Goal: Task Accomplishment & Management: Use online tool/utility

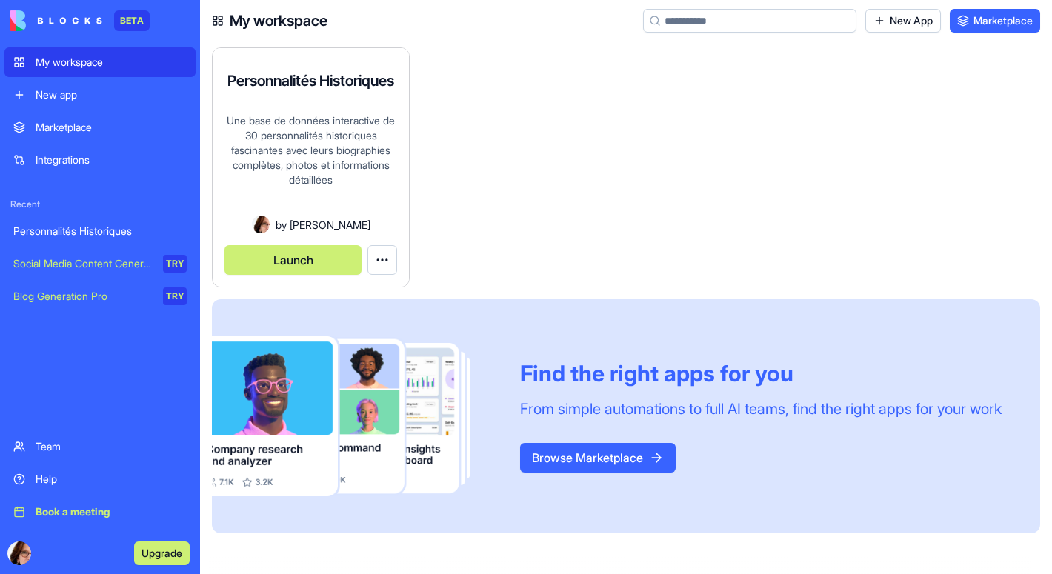
click at [348, 202] on div "Une base de données interactive de 30 personnalités historiques fascinantes ave…" at bounding box center [311, 164] width 173 height 102
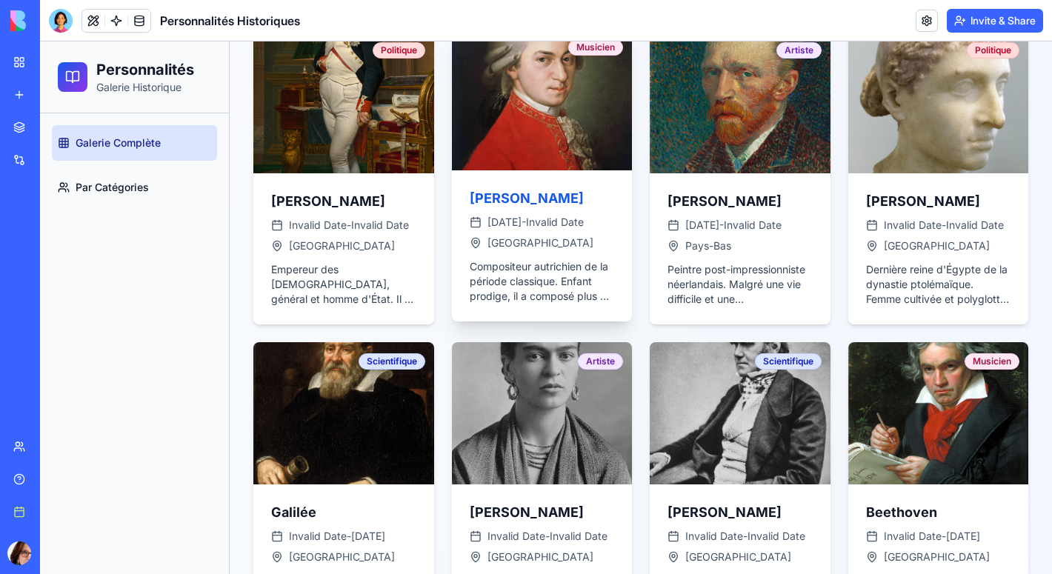
scroll to position [511, 0]
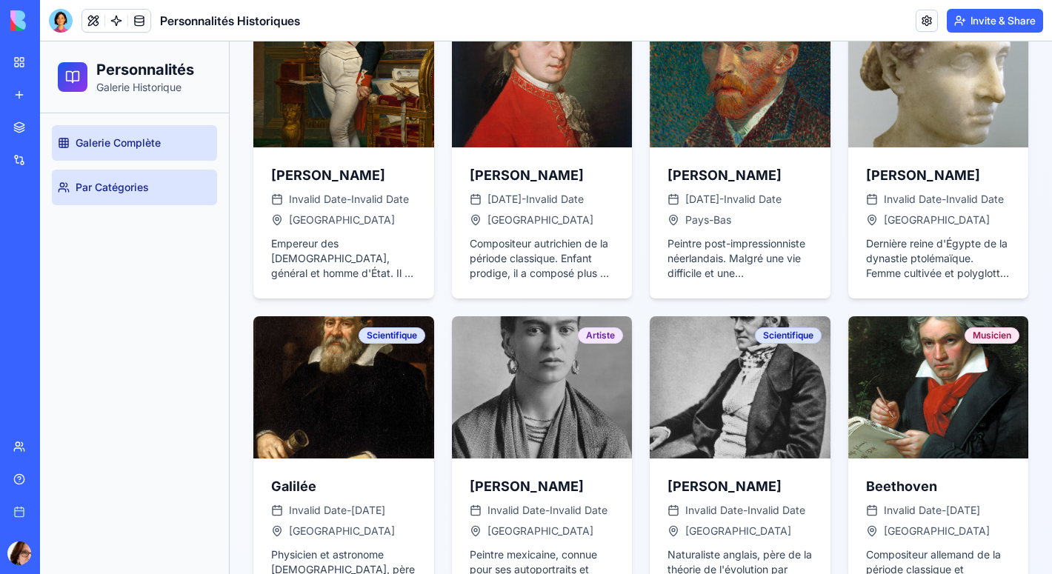
click at [140, 189] on span "Par Catégories" at bounding box center [112, 187] width 73 height 15
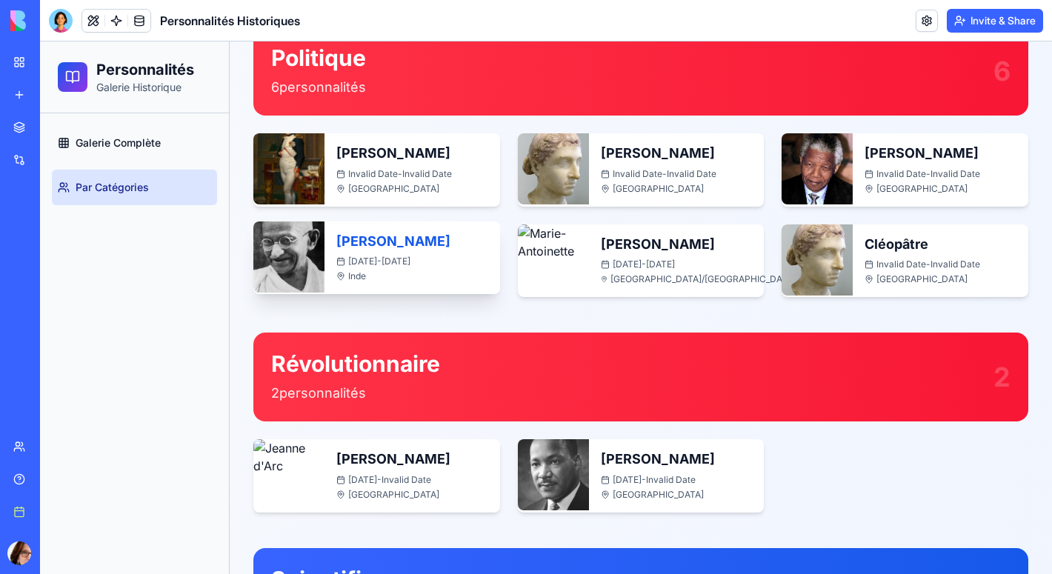
scroll to position [1299, 0]
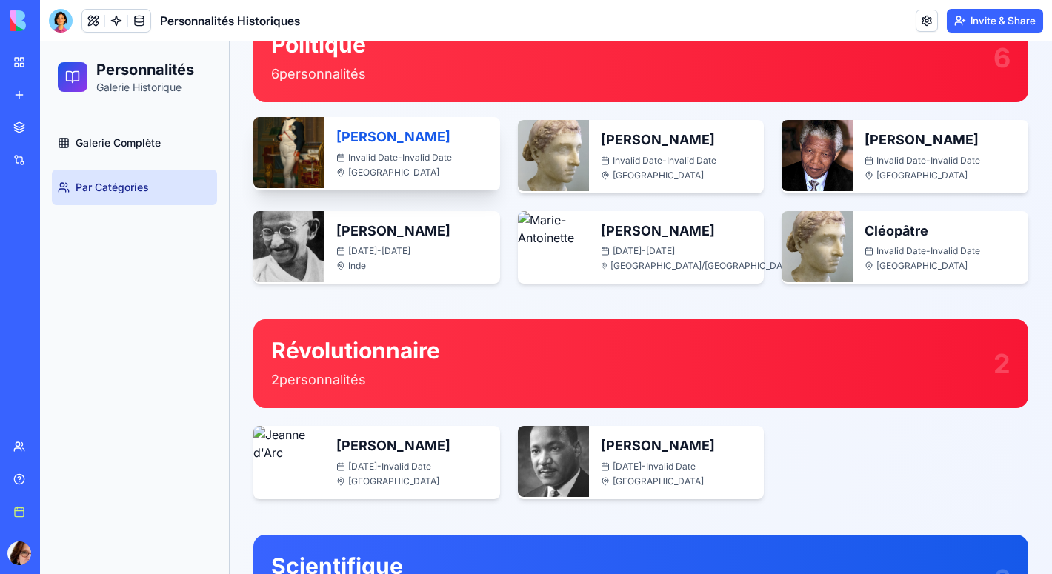
click at [435, 161] on span "Invalid Date - Invalid Date" at bounding box center [400, 158] width 104 height 12
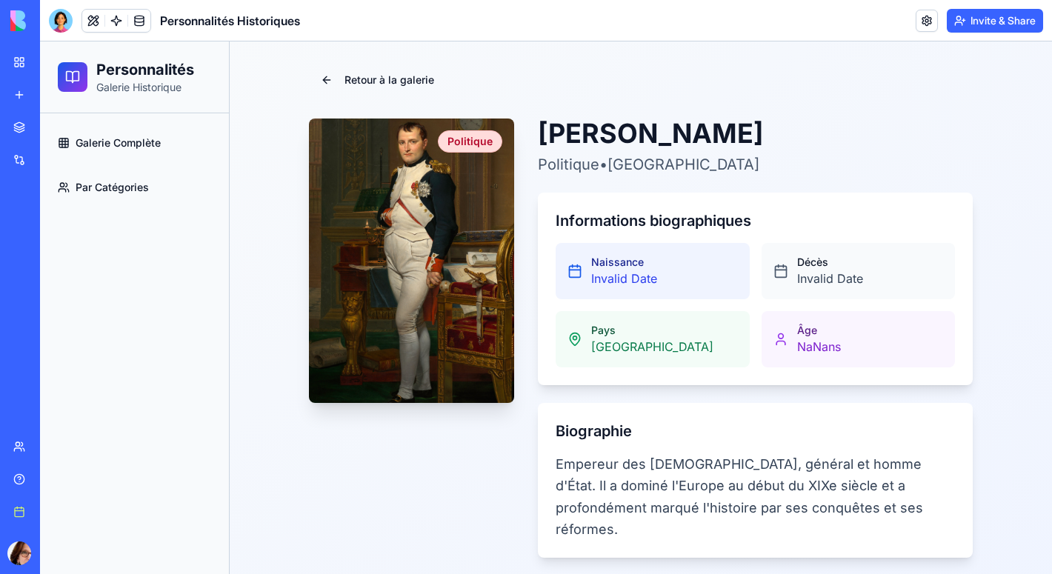
click at [576, 274] on icon at bounding box center [575, 271] width 15 height 15
click at [328, 82] on link "Retour à la galerie" at bounding box center [377, 80] width 137 height 30
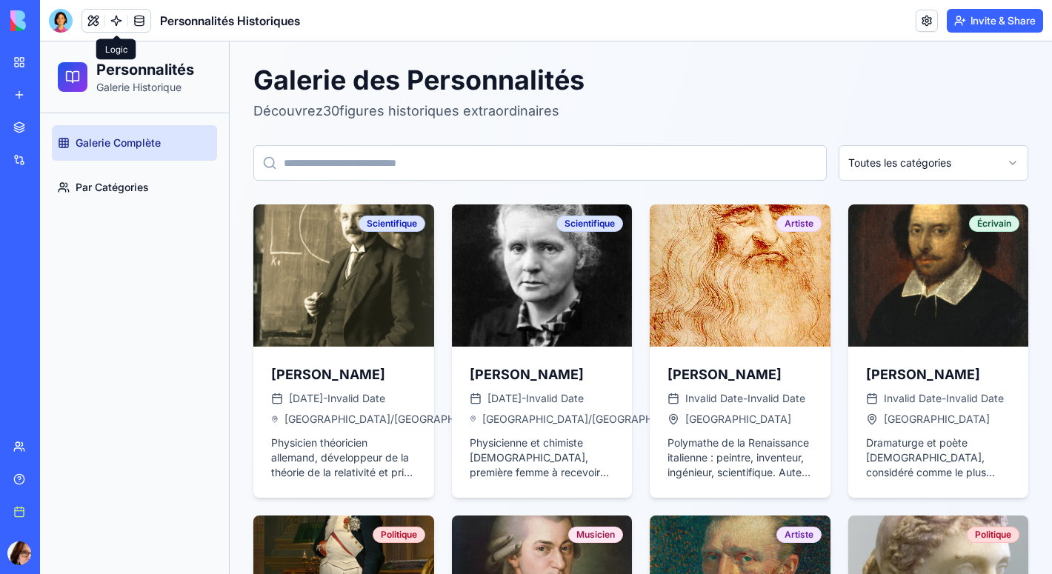
click at [124, 22] on link at bounding box center [116, 21] width 22 height 22
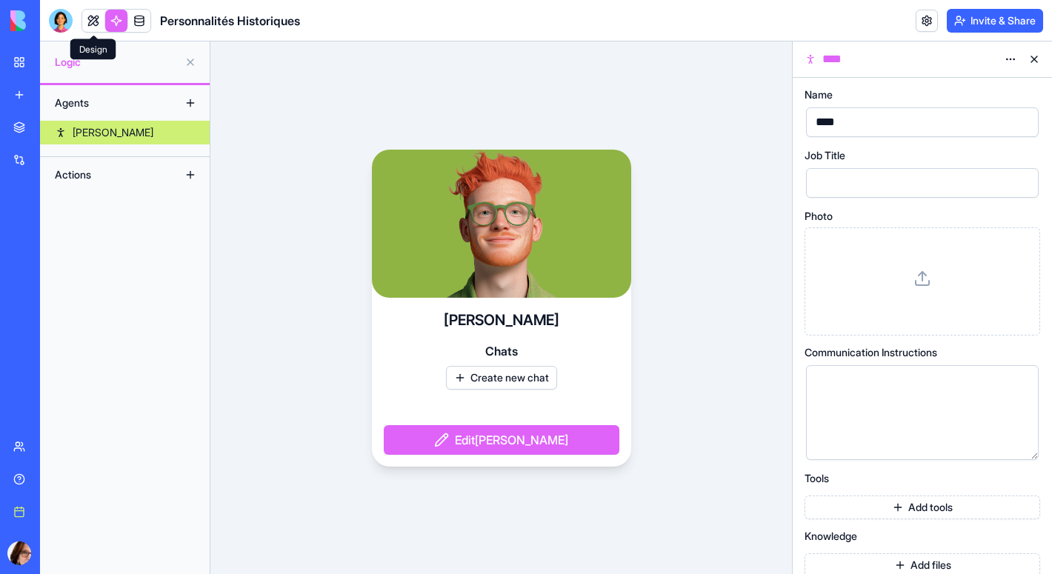
click at [98, 22] on link at bounding box center [93, 21] width 22 height 22
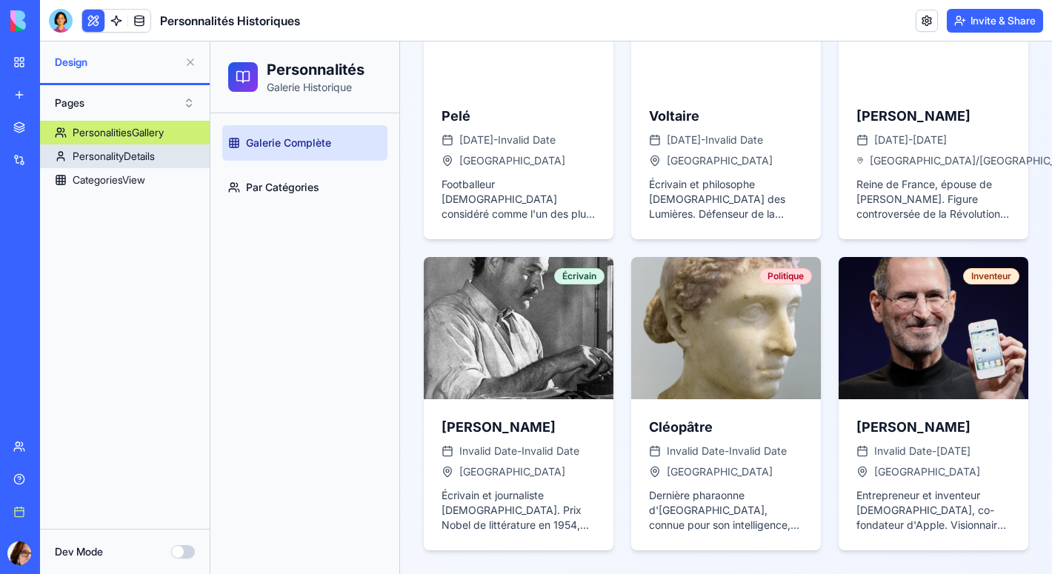
click at [147, 162] on div "PersonalityDetails" at bounding box center [114, 156] width 82 height 15
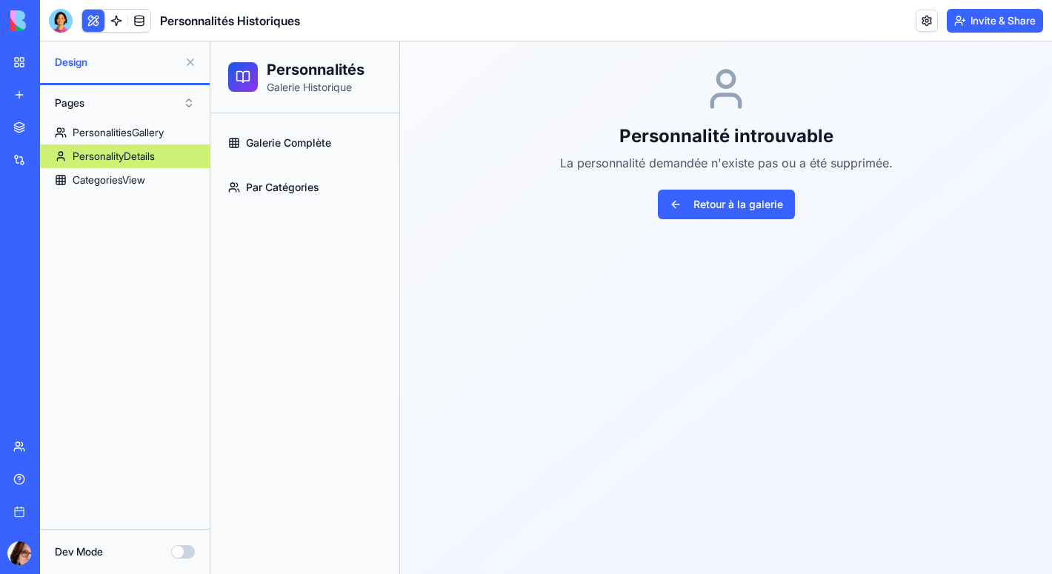
click at [64, 168] on link "Integrations" at bounding box center [33, 160] width 59 height 30
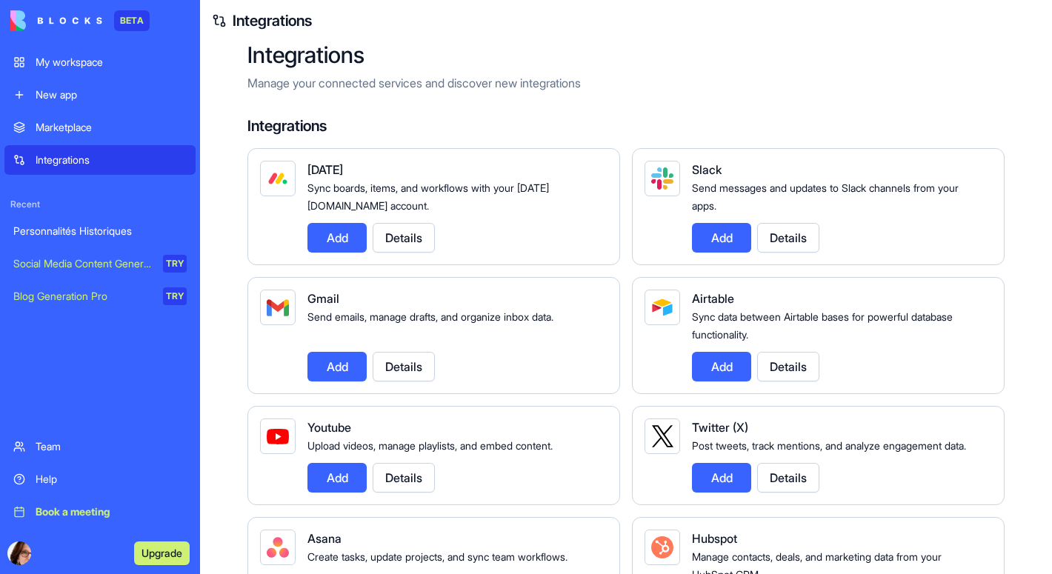
click at [85, 27] on img at bounding box center [56, 20] width 92 height 21
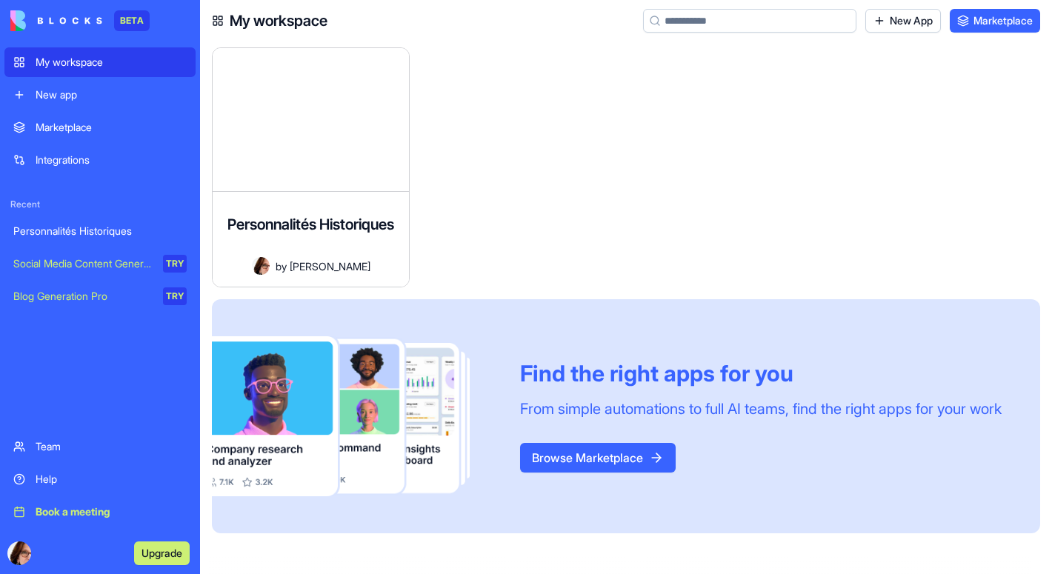
click at [152, 554] on button "Upgrade" at bounding box center [162, 554] width 56 height 24
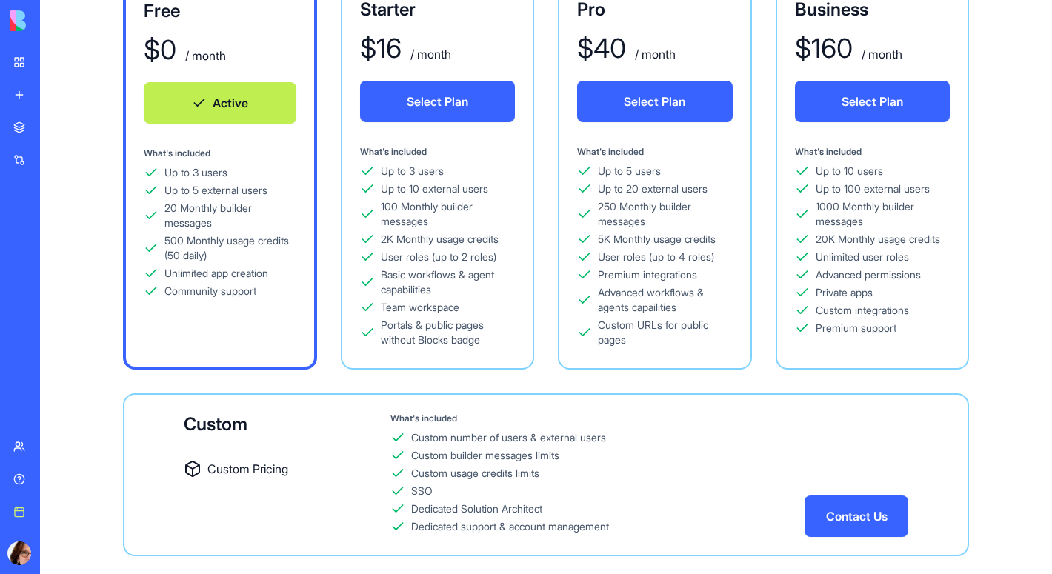
scroll to position [133, 0]
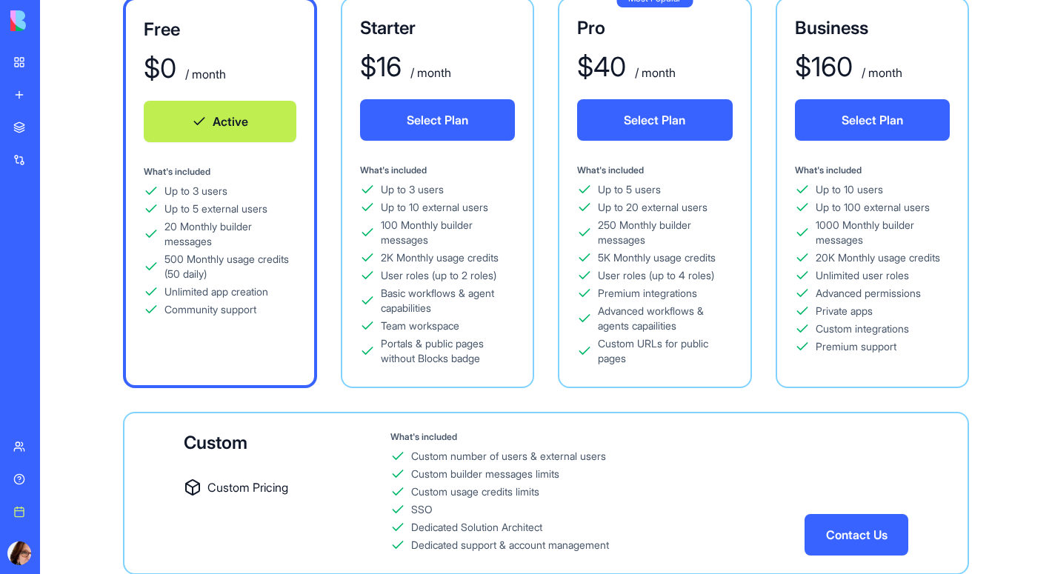
click at [10, 59] on link "My workspace" at bounding box center [33, 62] width 59 height 30
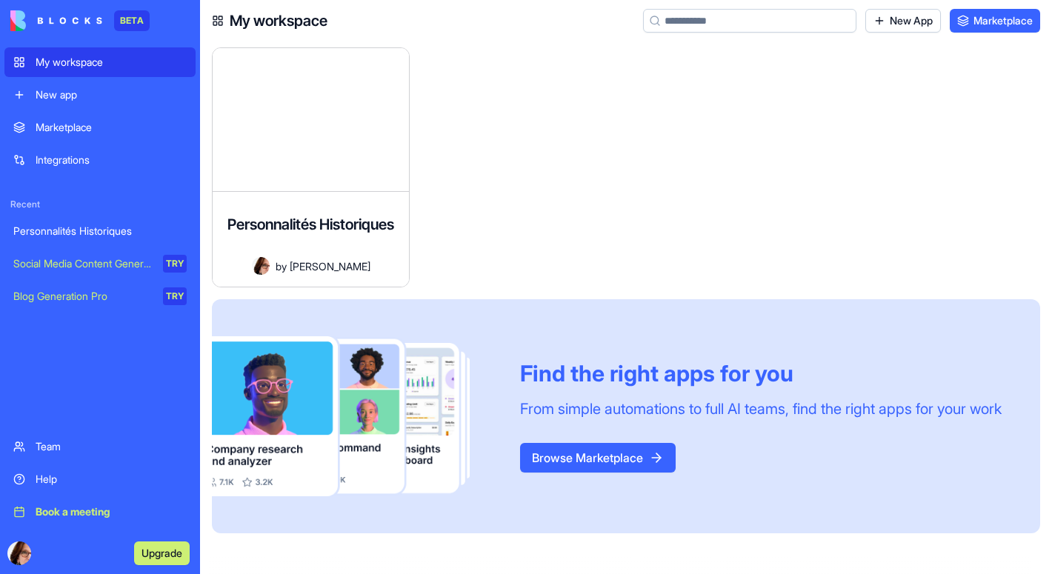
click at [125, 161] on div "Integrations" at bounding box center [111, 160] width 151 height 15
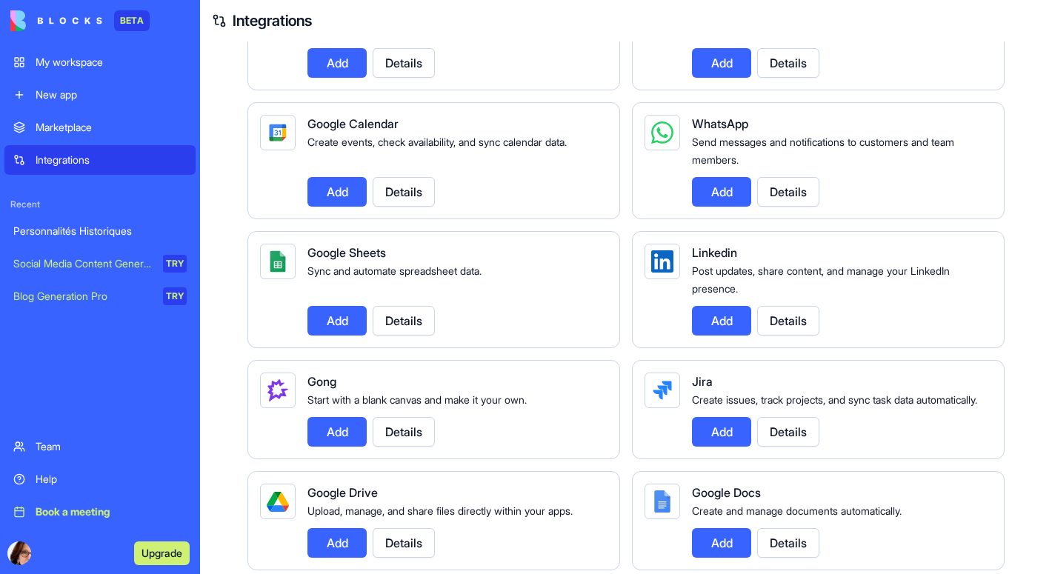
scroll to position [545, 0]
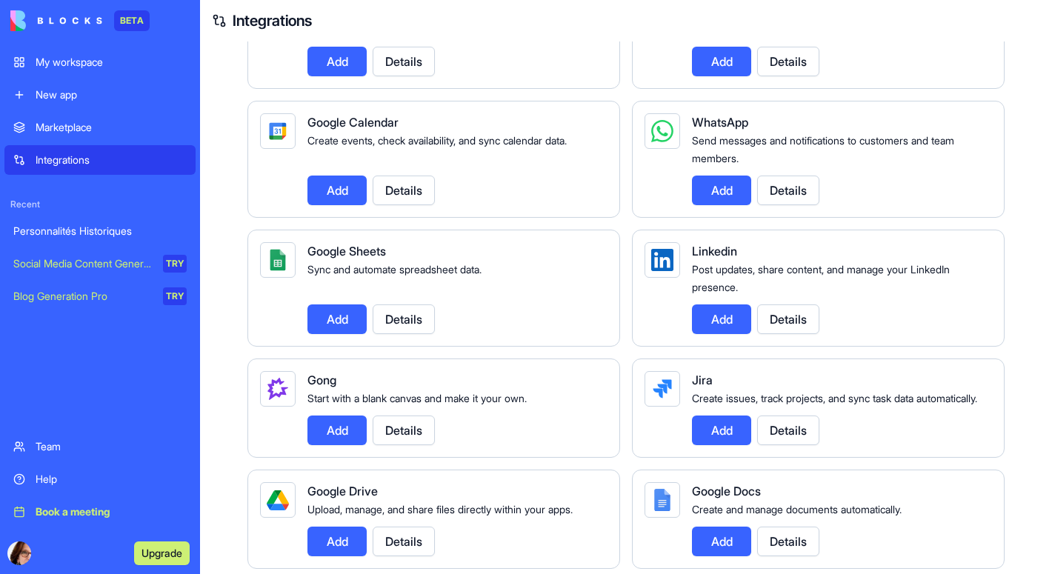
click at [351, 334] on button "Add" at bounding box center [337, 320] width 59 height 30
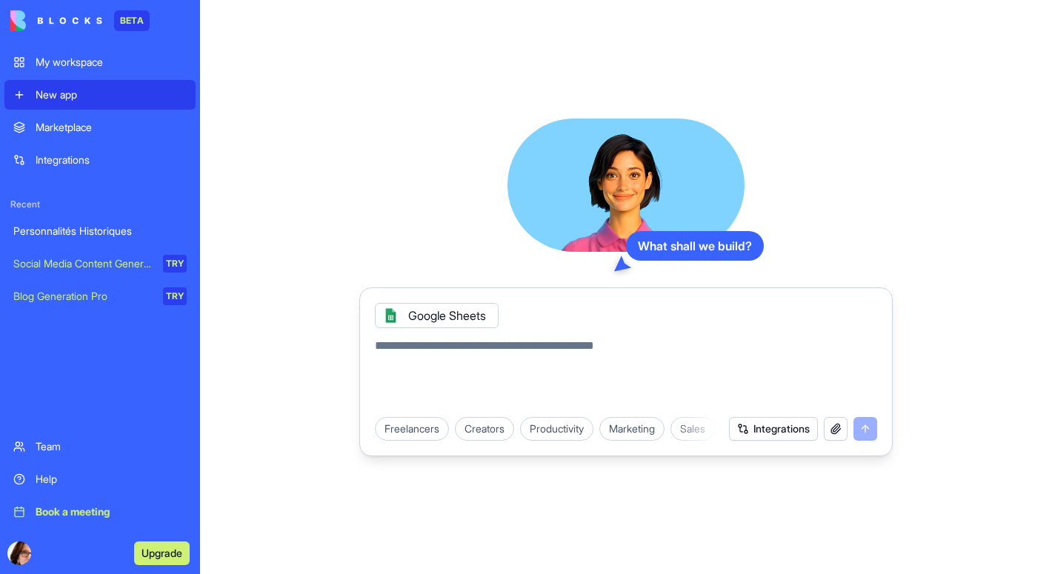
click at [679, 346] on textarea at bounding box center [626, 372] width 502 height 71
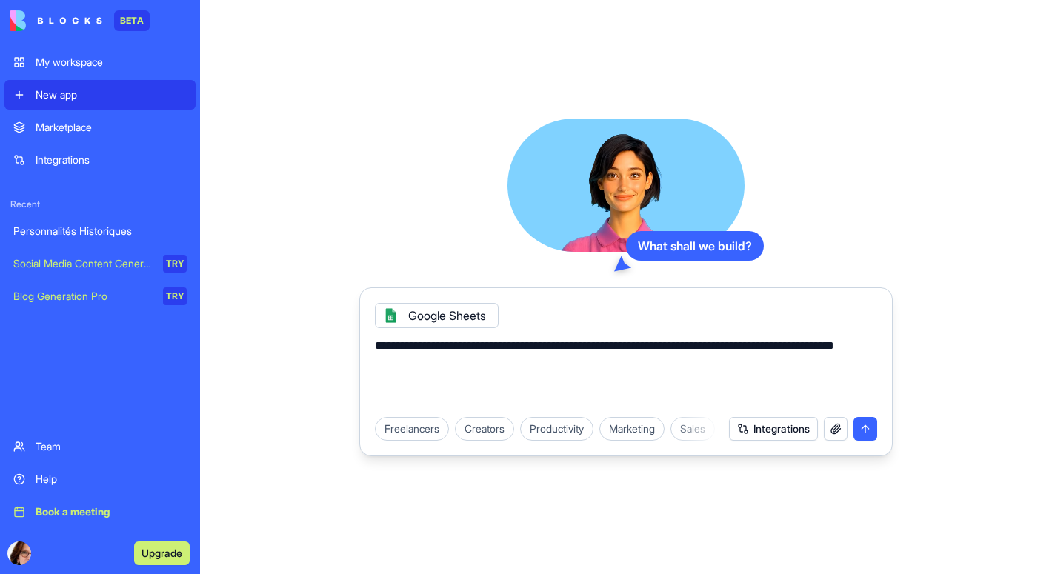
type textarea "**********"
click at [796, 434] on button "Integrations" at bounding box center [773, 429] width 89 height 24
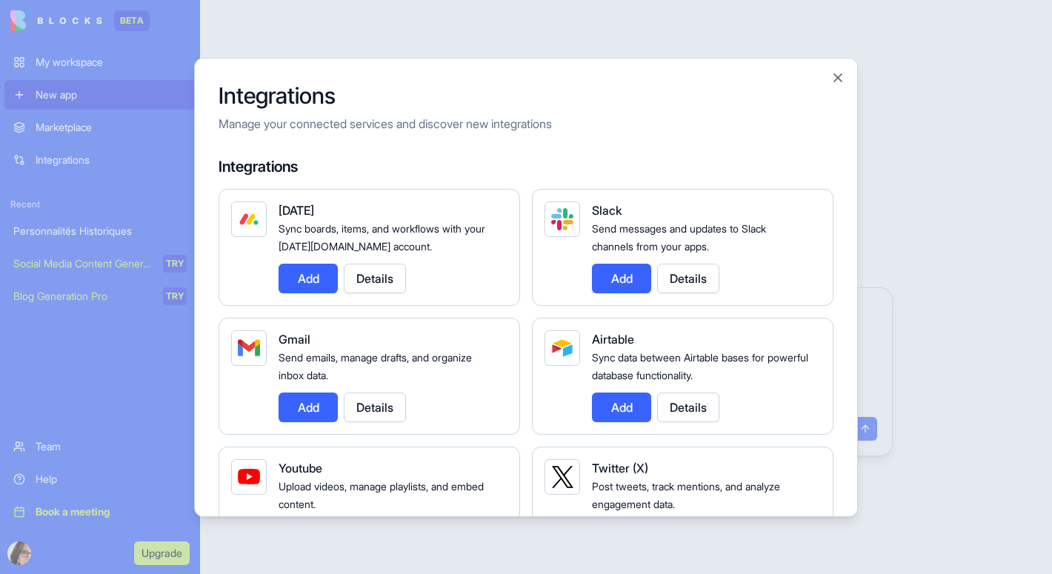
click at [838, 83] on button "Close" at bounding box center [838, 77] width 15 height 15
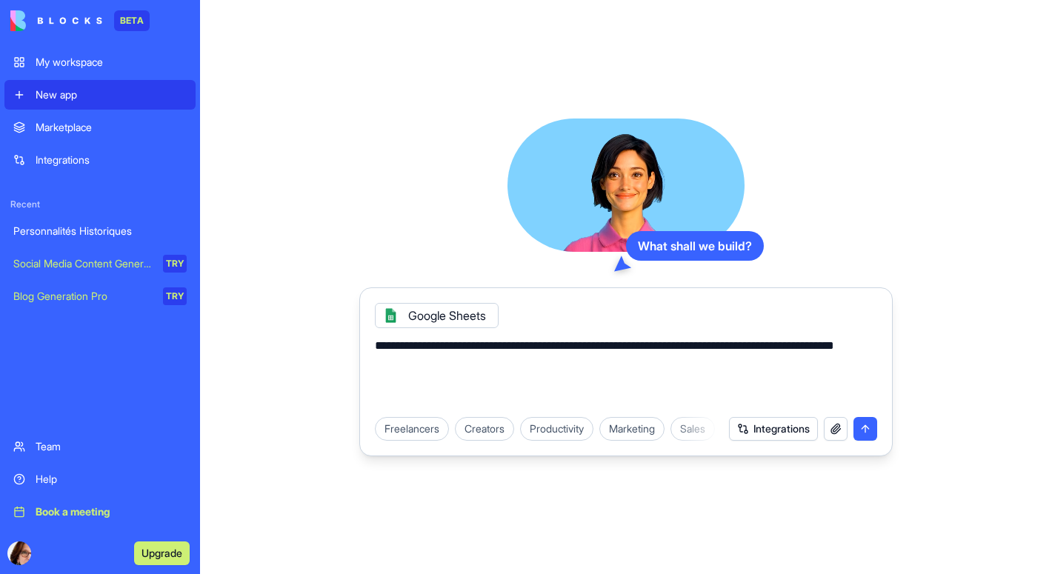
click at [867, 428] on button "submit" at bounding box center [866, 429] width 24 height 24
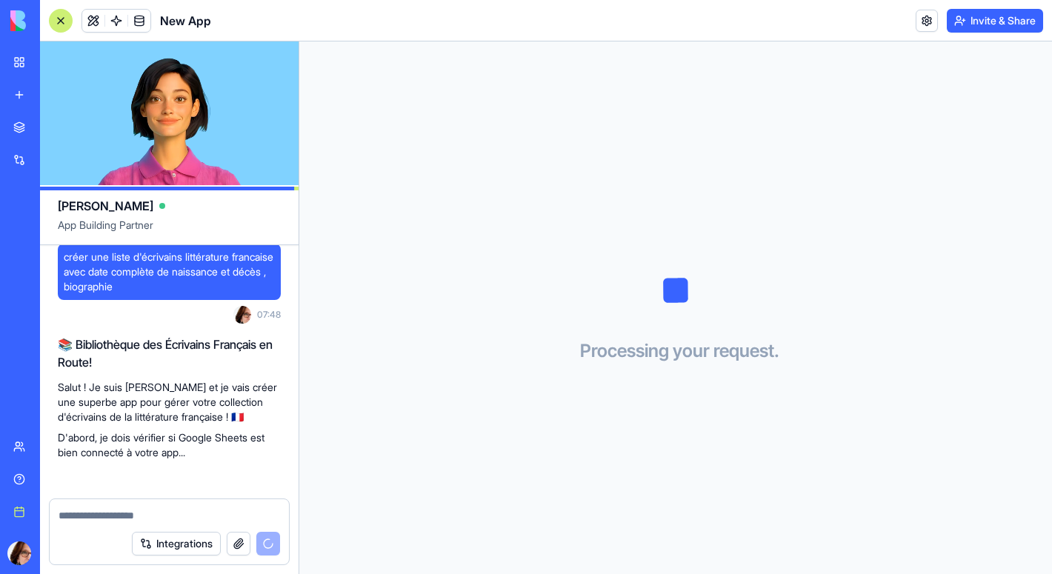
scroll to position [132, 0]
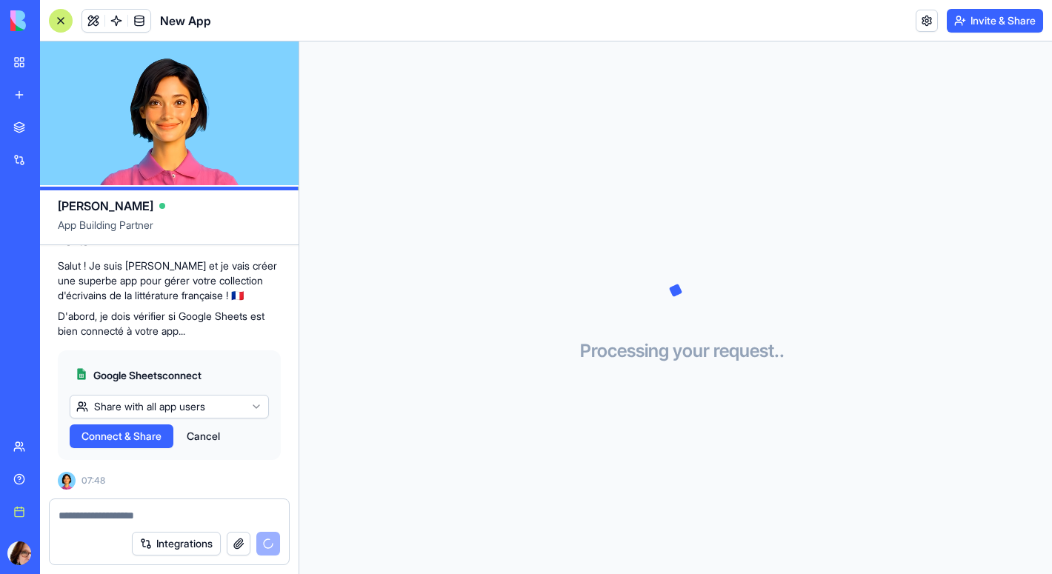
click at [111, 439] on span "Connect & Share" at bounding box center [122, 436] width 80 height 15
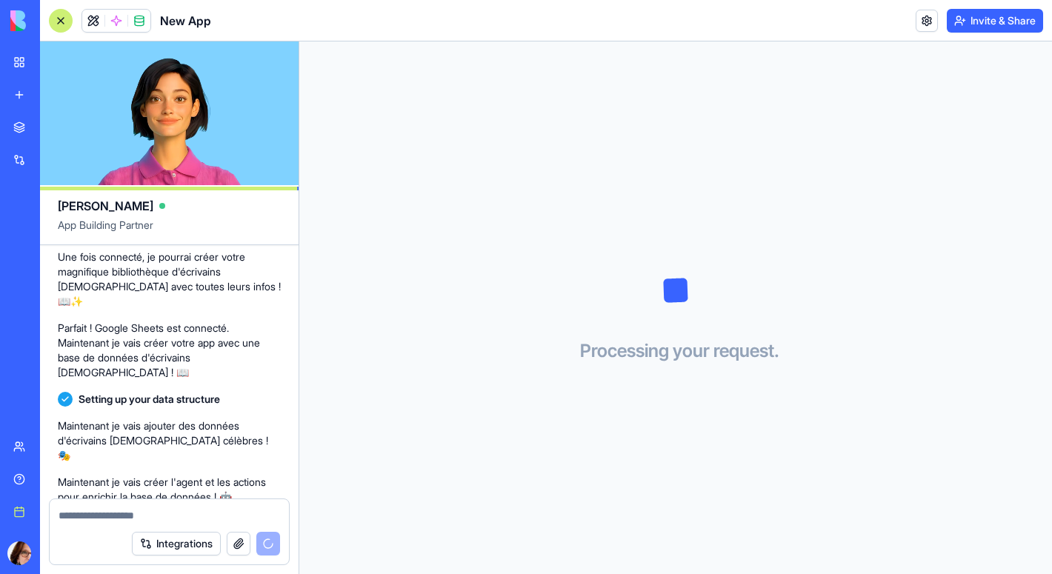
scroll to position [461, 0]
